Goal: Transaction & Acquisition: Purchase product/service

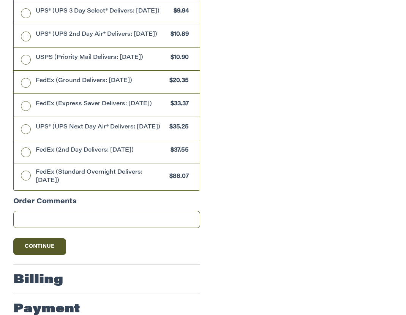
scroll to position [421, 0]
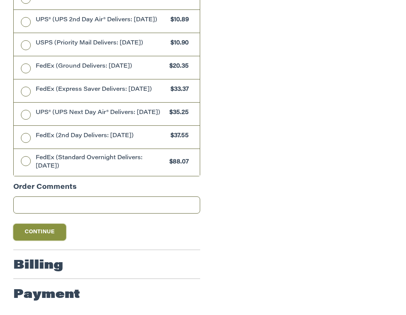
click at [47, 231] on button "Continue" at bounding box center [39, 232] width 53 height 17
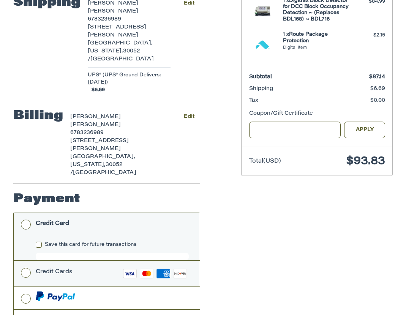
scroll to position [159, 0]
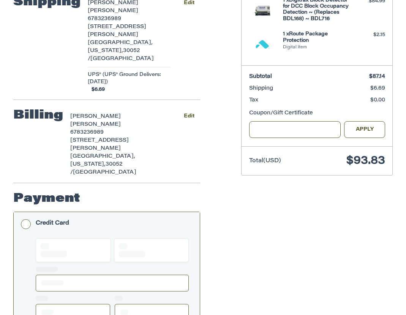
click at [29, 212] on li "Credit Card Save this card for future transactions" at bounding box center [107, 280] width 187 height 137
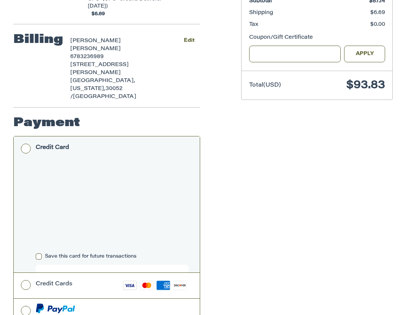
scroll to position [235, 0]
click at [171, 252] on div "Save this card for future transactions" at bounding box center [112, 256] width 153 height 9
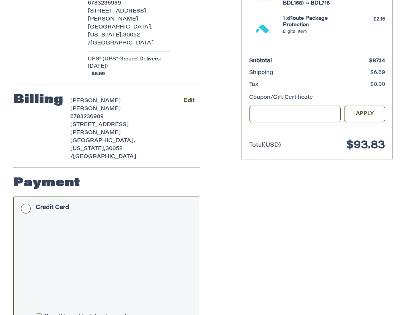
scroll to position [174, 0]
click at [38, 314] on label "Save this card for future transactions" at bounding box center [112, 317] width 153 height 6
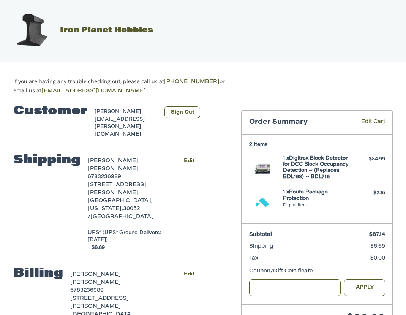
scroll to position [0, 0]
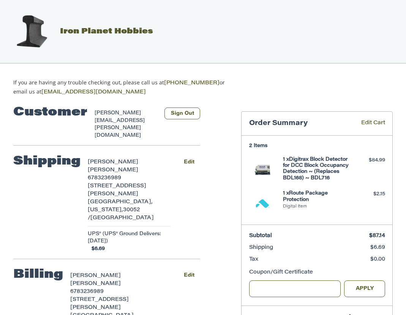
click at [293, 36] on h2 "Iron Planet Hobbies" at bounding box center [203, 31] width 396 height 53
click at [262, 82] on div "If you are having any trouble checking out, please call us at [PHONE_NUMBER] or…" at bounding box center [203, 79] width 406 height 33
click at [124, 33] on span "Iron Planet Hobbies" at bounding box center [106, 32] width 93 height 8
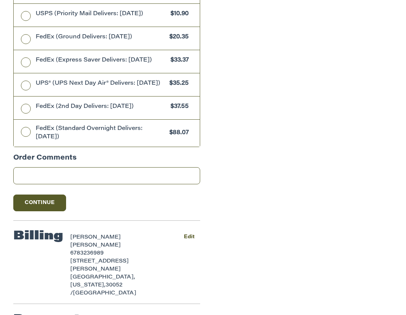
scroll to position [452, 0]
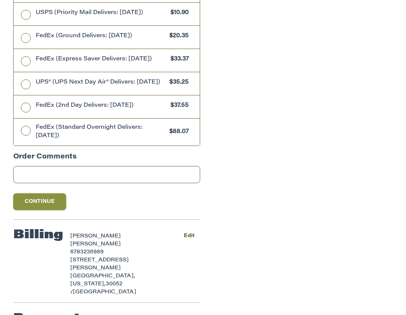
click at [51, 203] on button "Continue" at bounding box center [39, 201] width 53 height 17
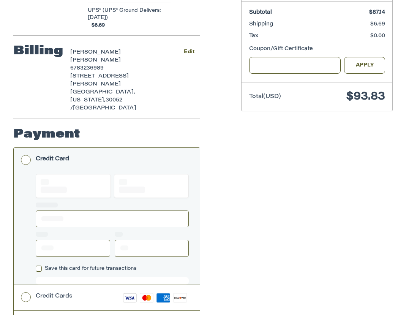
scroll to position [225, 0]
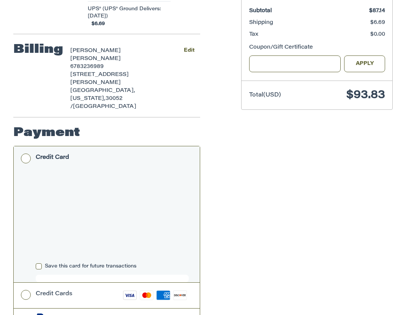
click at [38, 263] on label "Save this card for future transactions" at bounding box center [112, 266] width 153 height 6
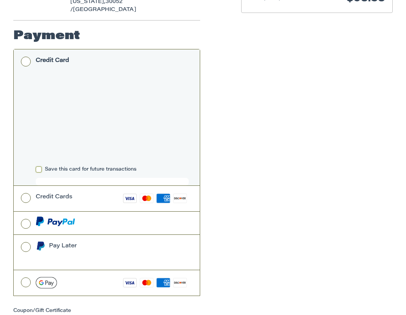
scroll to position [326, 0]
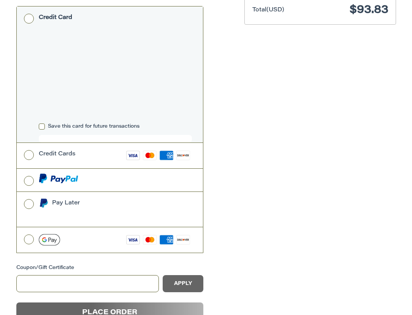
scroll to position [0, 0]
